Goal: Information Seeking & Learning: Learn about a topic

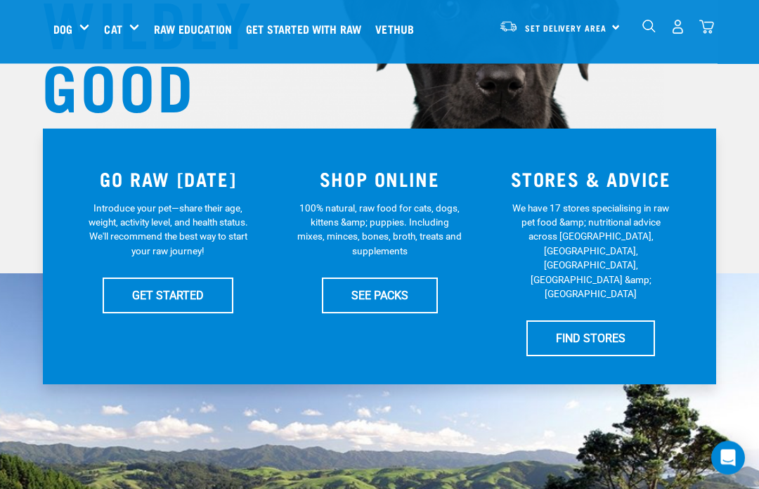
scroll to position [205, 0]
click at [199, 30] on link "Raw Education" at bounding box center [196, 29] width 92 height 56
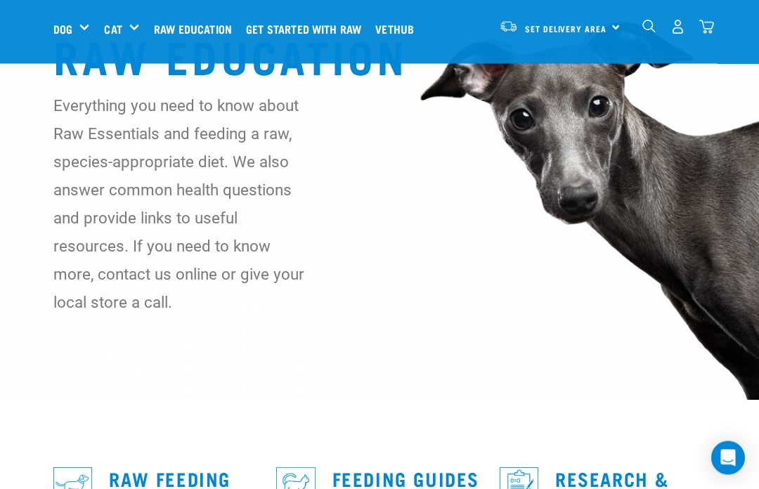
scroll to position [63, 0]
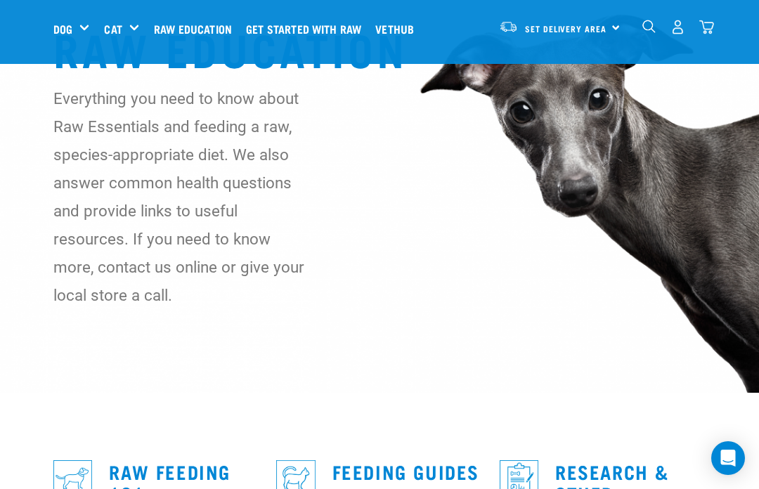
click at [348, 392] on img at bounding box center [379, 165] width 759 height 456
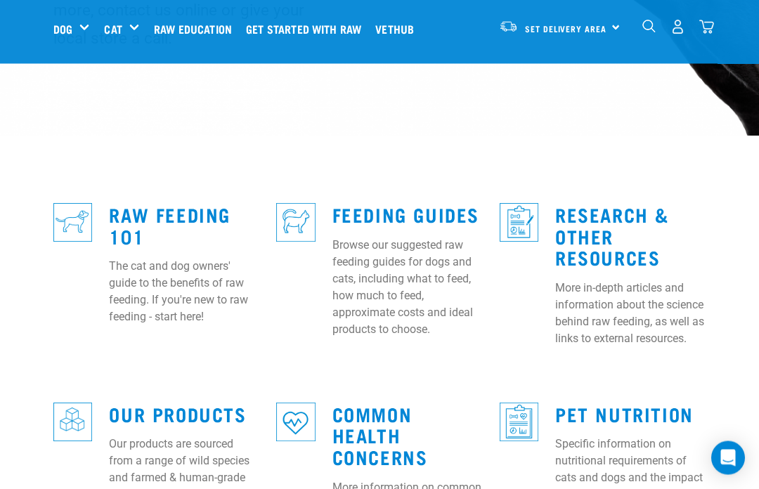
scroll to position [321, 0]
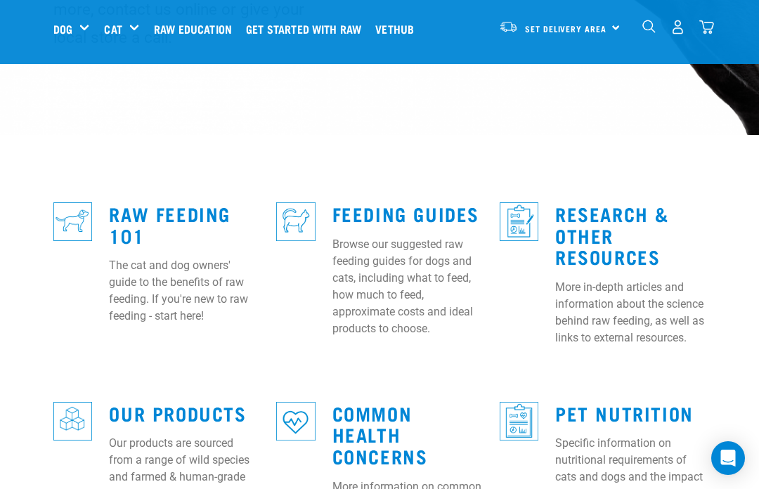
click at [169, 259] on p "The cat and dog owners' guide to the benefits of raw feeding. If you're new to …" at bounding box center [184, 291] width 150 height 68
click at [150, 208] on link "Raw Feeding 101" at bounding box center [170, 224] width 122 height 32
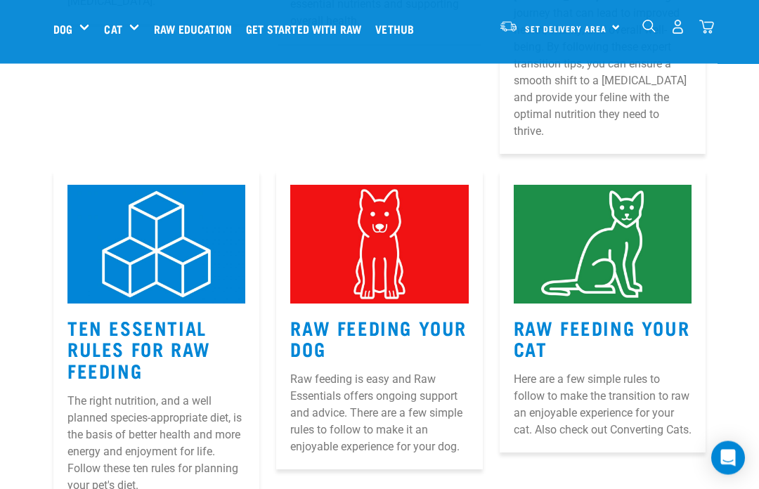
scroll to position [569, 0]
click at [93, 398] on p "The right nutrition, and a well planned species-appropriate diet, is the basis …" at bounding box center [157, 443] width 178 height 101
click at [106, 322] on link "Ten Essential Rules for Raw Feeding" at bounding box center [139, 348] width 143 height 53
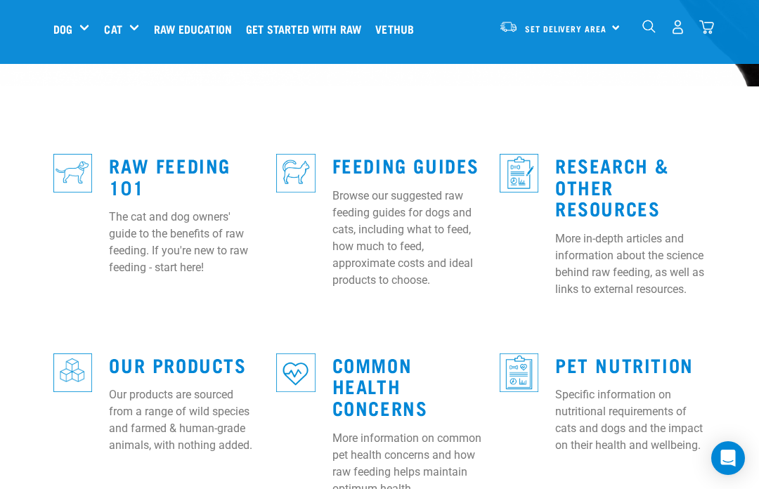
click at [418, 236] on p "Browse our suggested raw feeding guides for dogs and cats, including what to fe…" at bounding box center [408, 238] width 150 height 101
click at [365, 160] on link "Feeding Guides" at bounding box center [406, 165] width 147 height 11
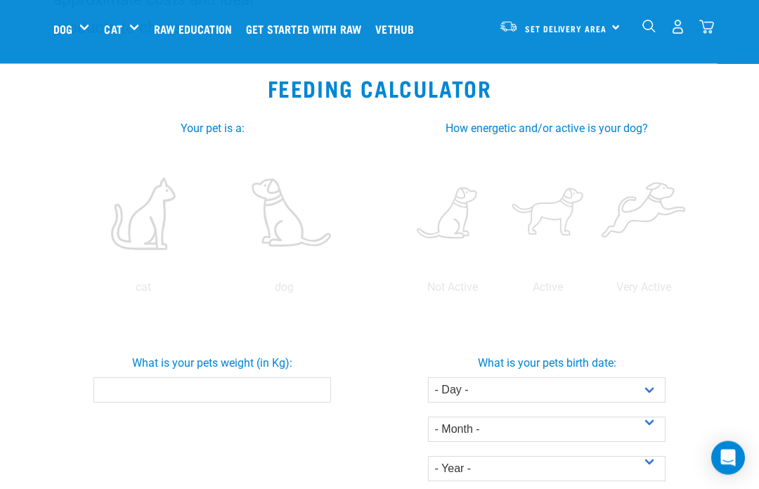
scroll to position [247, 0]
click at [593, 215] on label at bounding box center [548, 213] width 90 height 120
click at [501, 290] on input "radio" at bounding box center [501, 290] width 0 height 0
radio input "true"
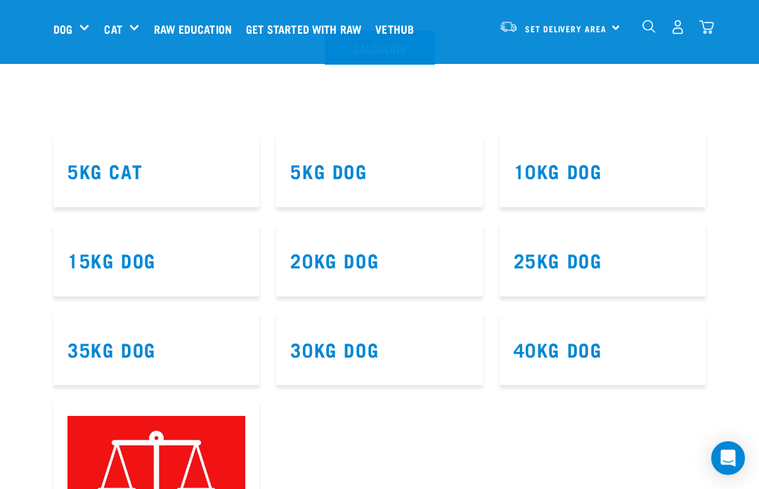
scroll to position [747, 0]
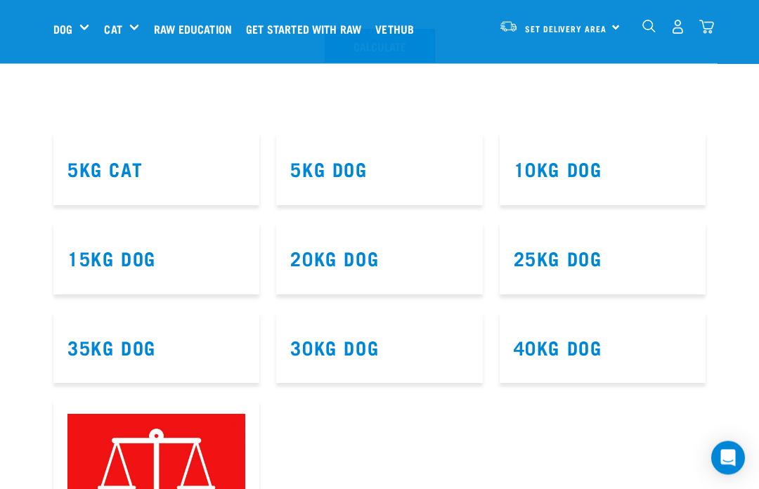
click at [132, 264] on link "15kg Dog" at bounding box center [112, 258] width 89 height 11
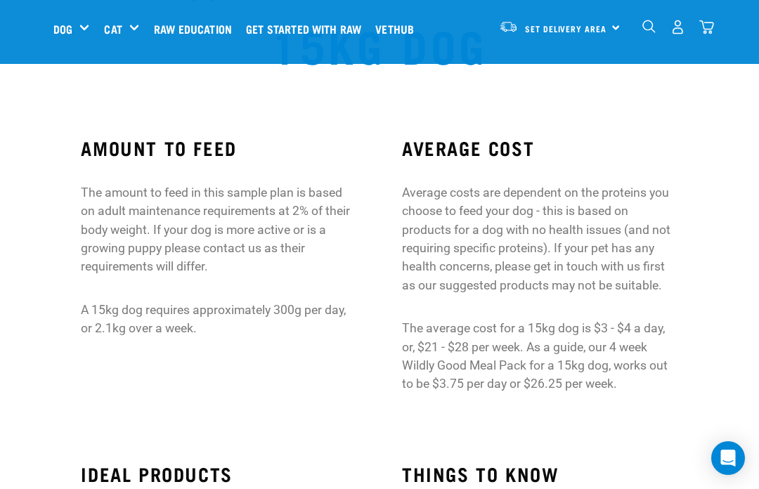
scroll to position [50, 0]
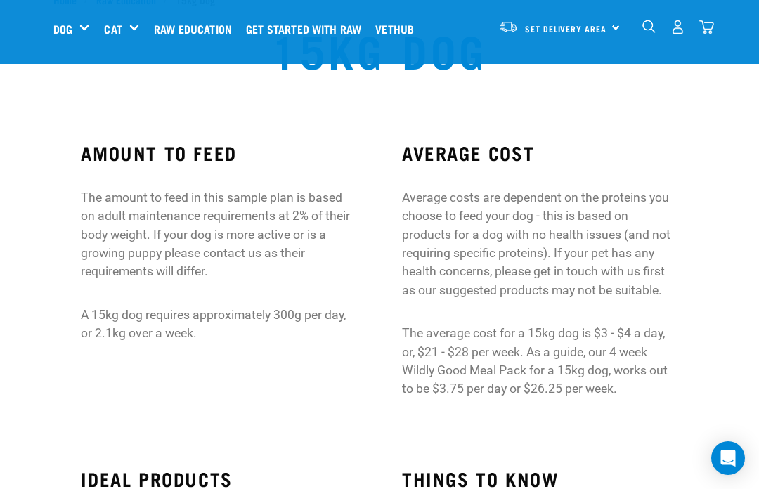
click at [333, 4] on link "Get started with Raw" at bounding box center [307, 29] width 129 height 56
